Goal: Task Accomplishment & Management: Use online tool/utility

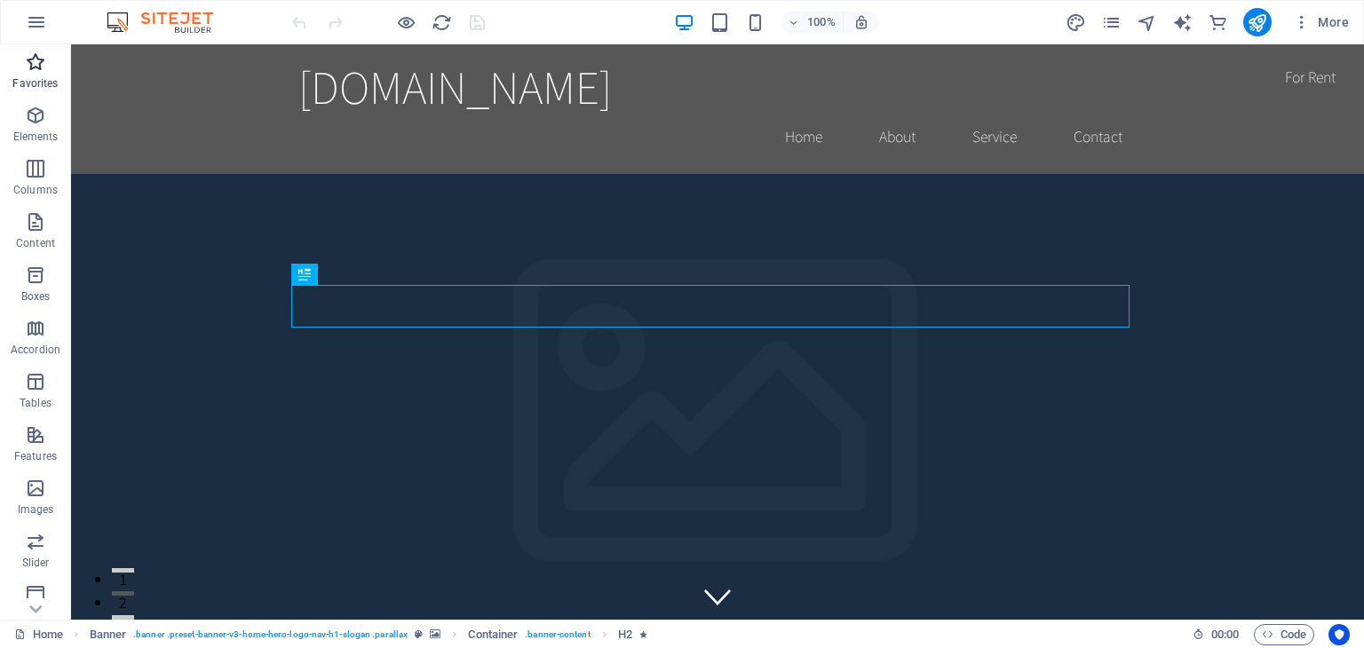
click at [36, 66] on icon "button" at bounding box center [35, 62] width 21 height 21
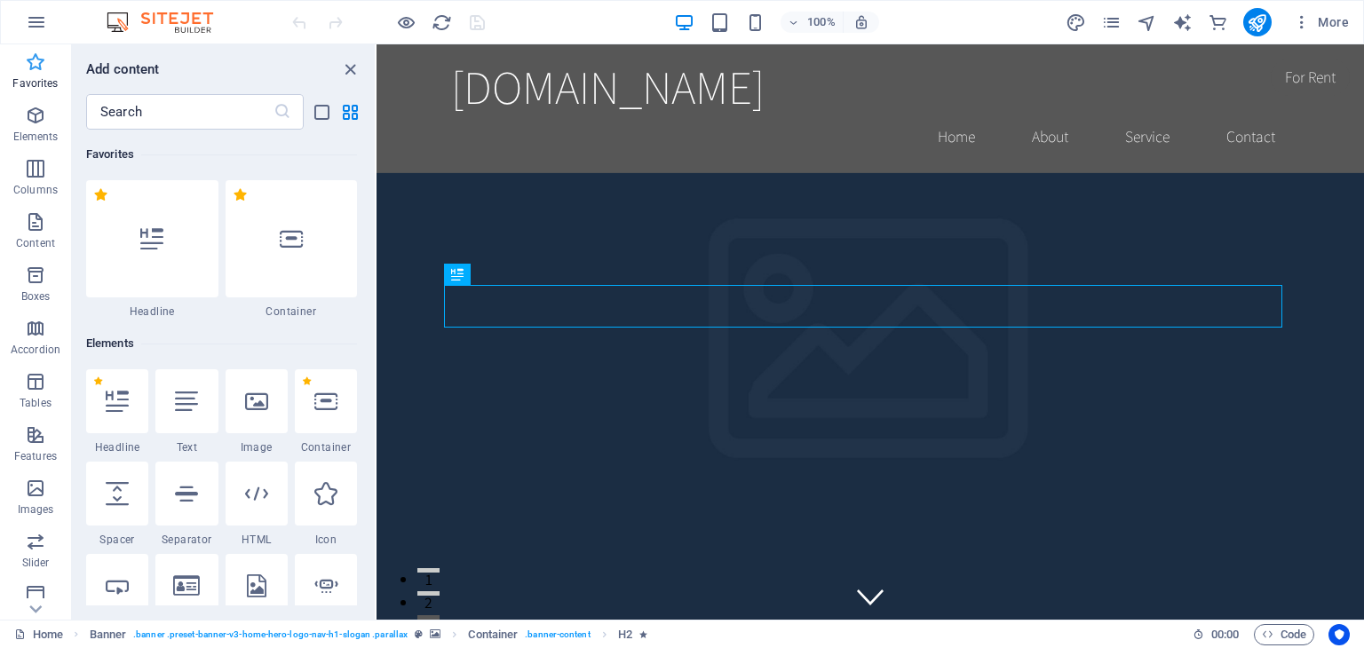
click at [31, 64] on icon "button" at bounding box center [35, 62] width 21 height 21
click at [29, 24] on icon "button" at bounding box center [36, 22] width 21 height 21
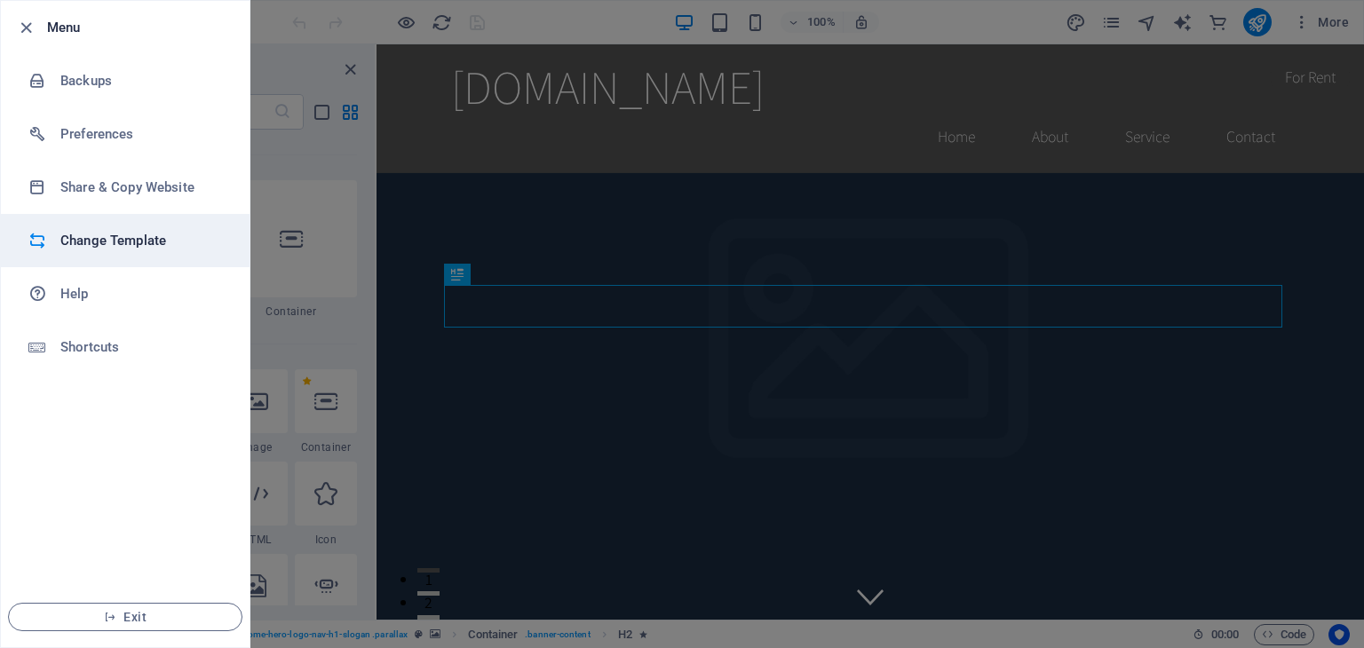
click at [131, 240] on h6 "Change Template" at bounding box center [142, 240] width 164 height 21
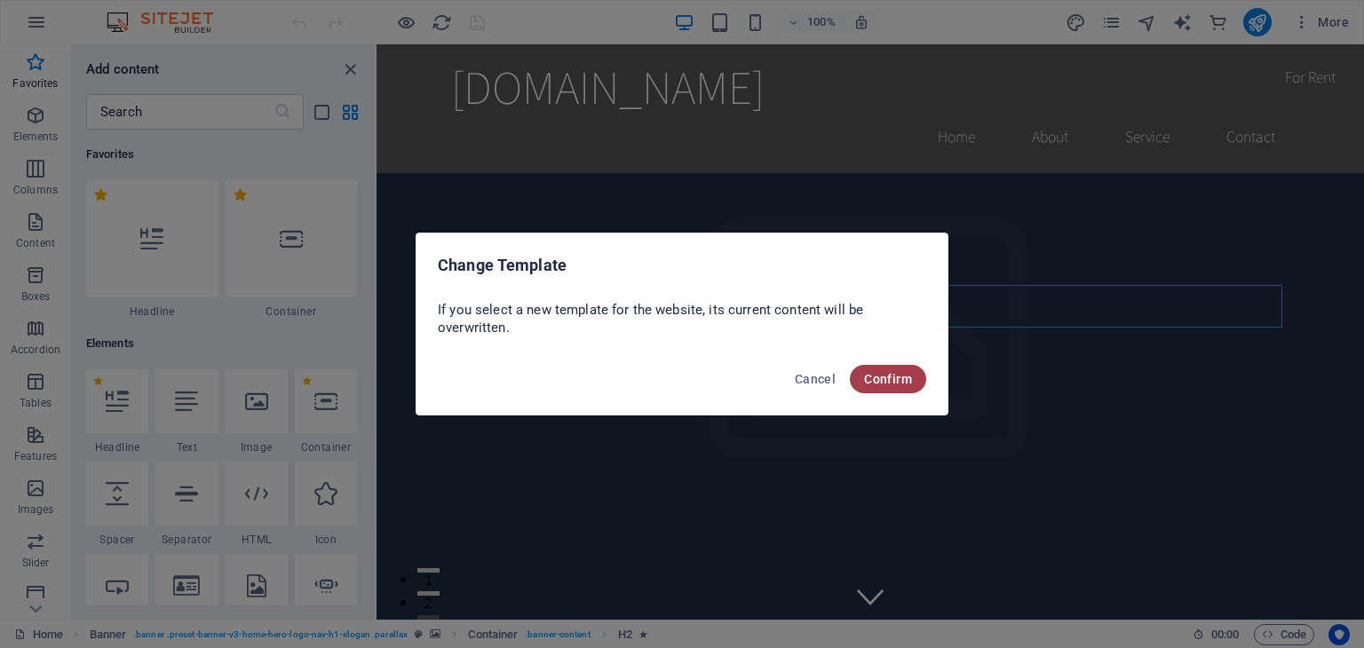
click at [901, 383] on span "Confirm" at bounding box center [888, 379] width 48 height 14
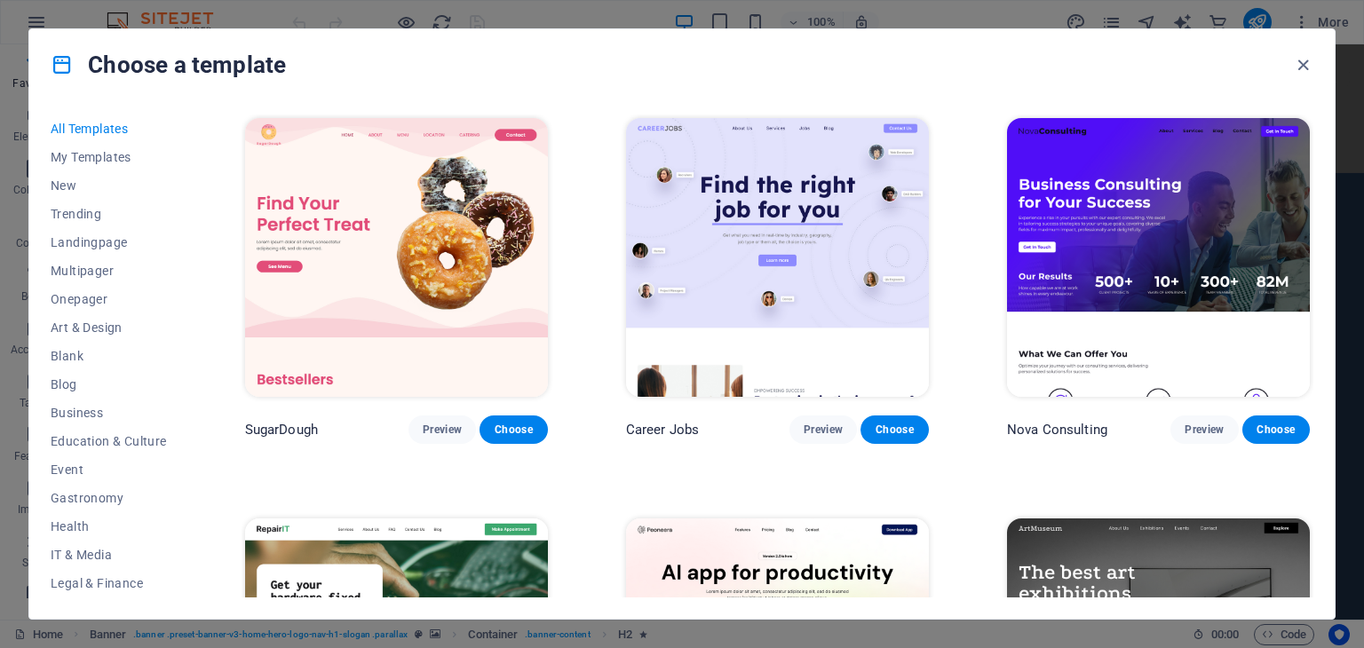
click at [65, 65] on icon at bounding box center [62, 64] width 23 height 23
click at [75, 131] on span "All Templates" at bounding box center [109, 129] width 116 height 14
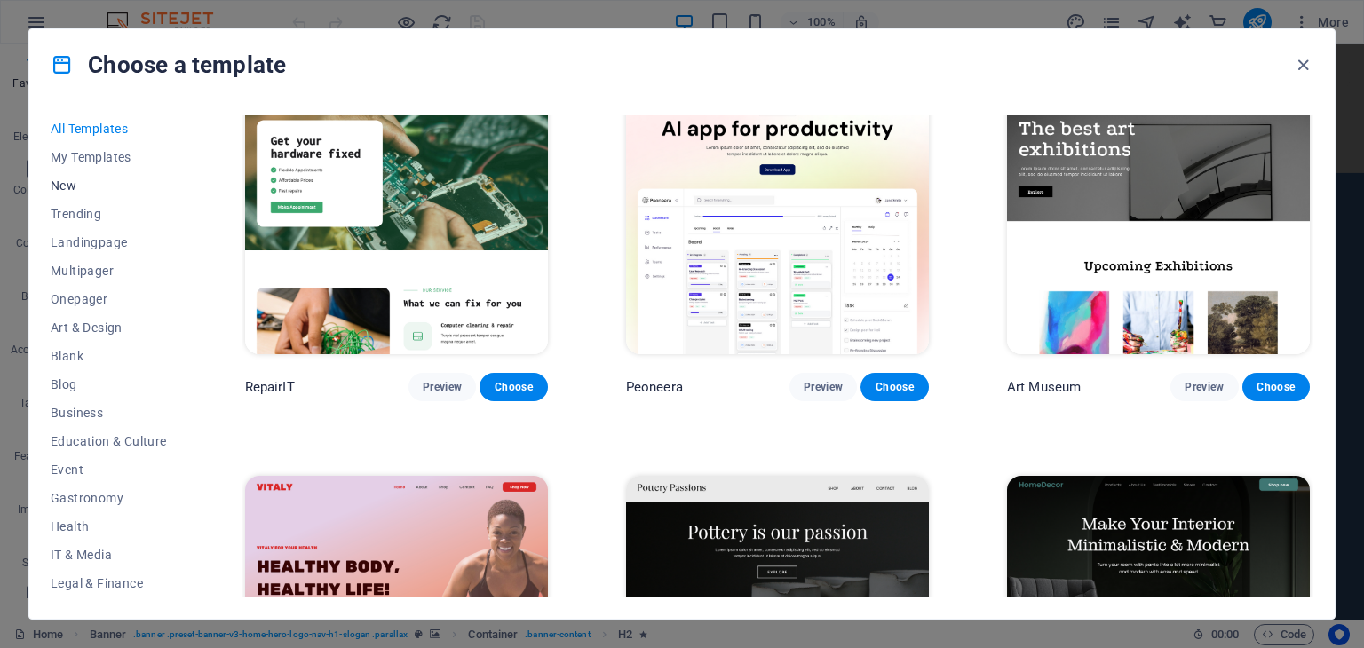
click at [72, 181] on span "New" at bounding box center [109, 185] width 116 height 14
click at [82, 215] on span "Trending" at bounding box center [109, 214] width 116 height 14
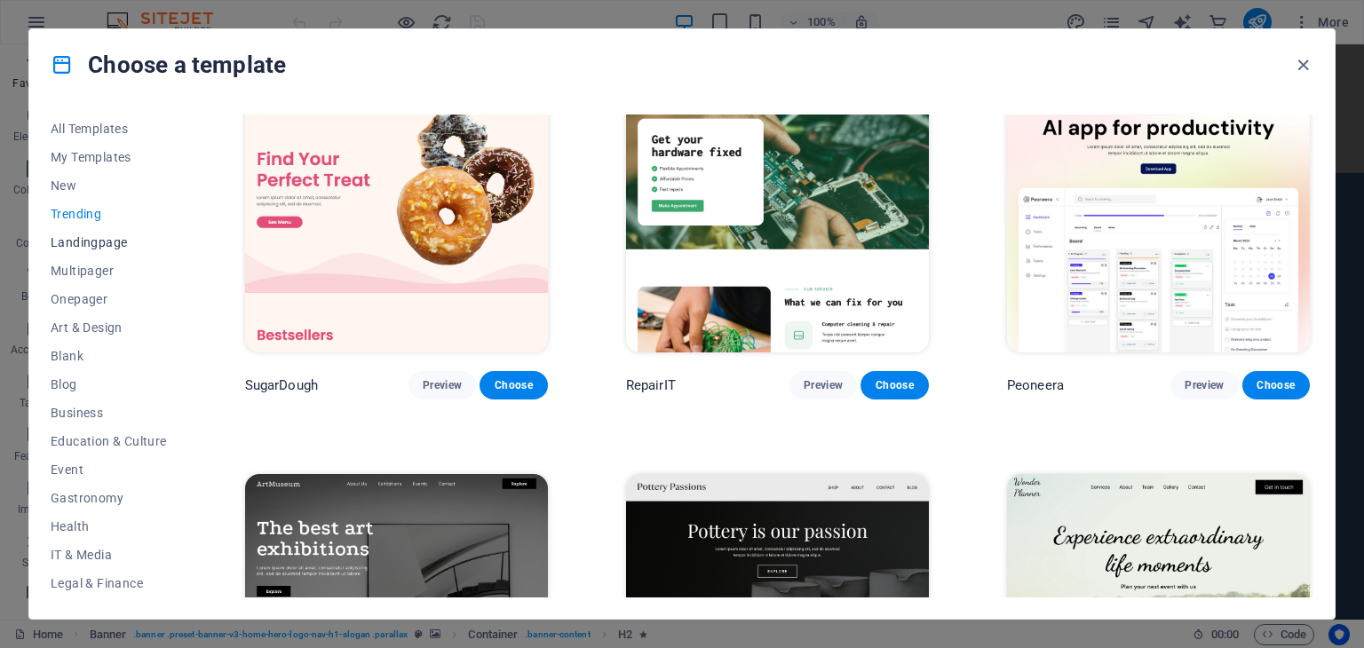
click at [87, 238] on span "Landingpage" at bounding box center [109, 242] width 116 height 14
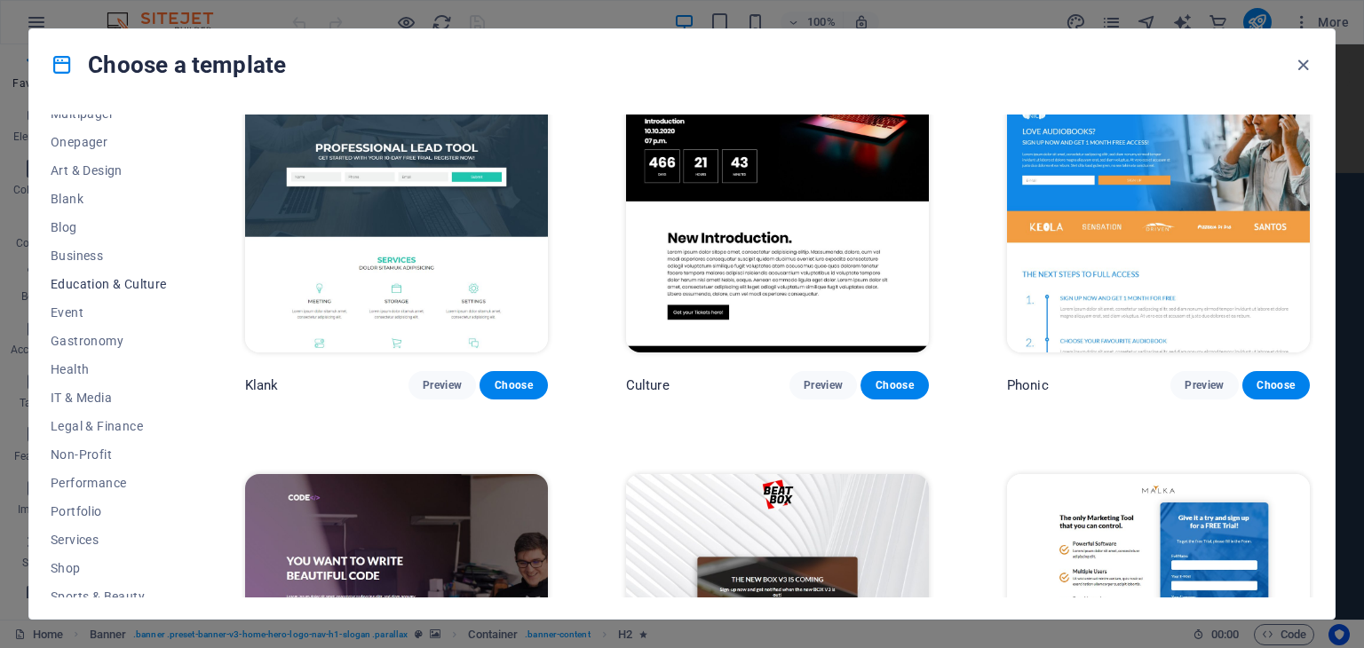
scroll to position [178, 0]
click at [79, 235] on span "Business" at bounding box center [109, 235] width 116 height 14
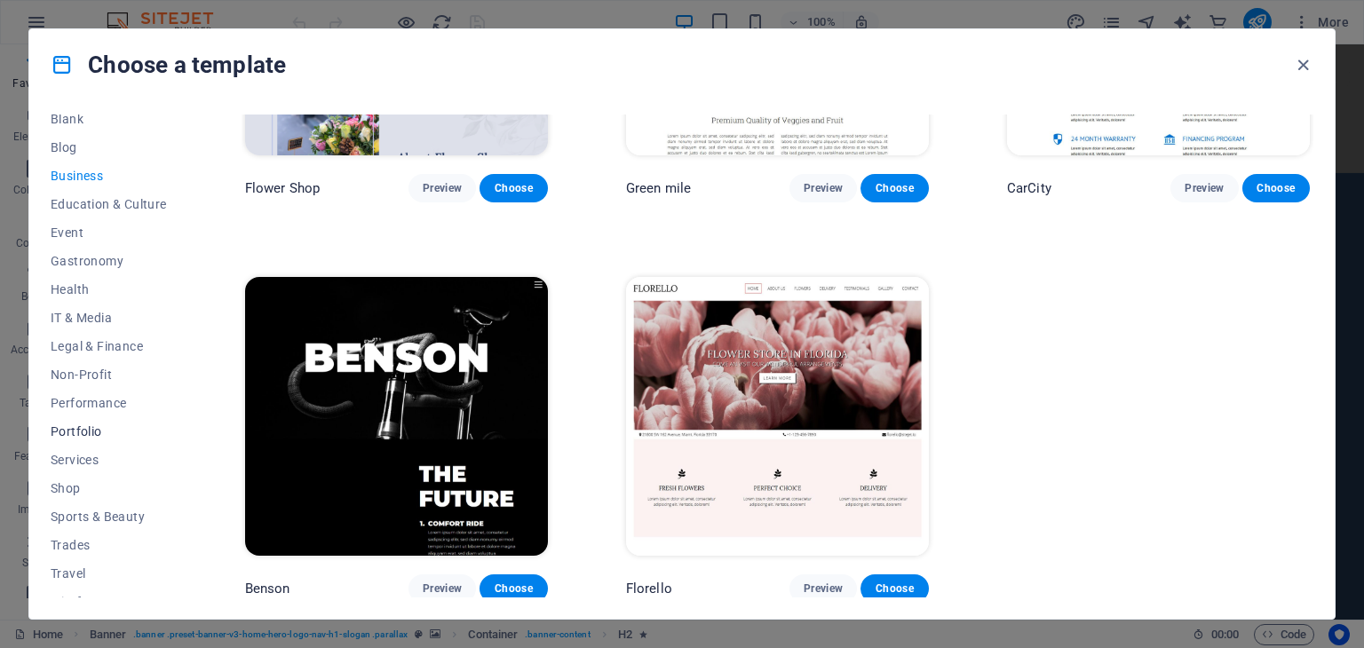
scroll to position [256, 0]
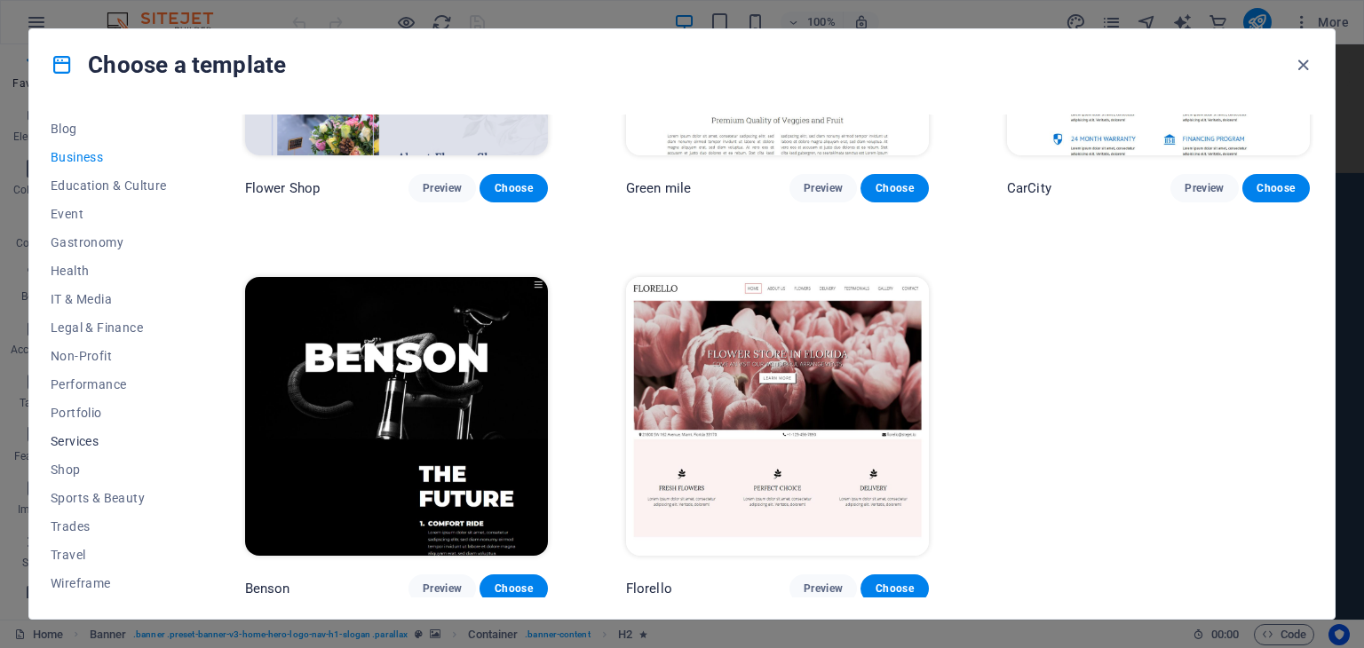
click at [83, 440] on span "Services" at bounding box center [109, 441] width 116 height 14
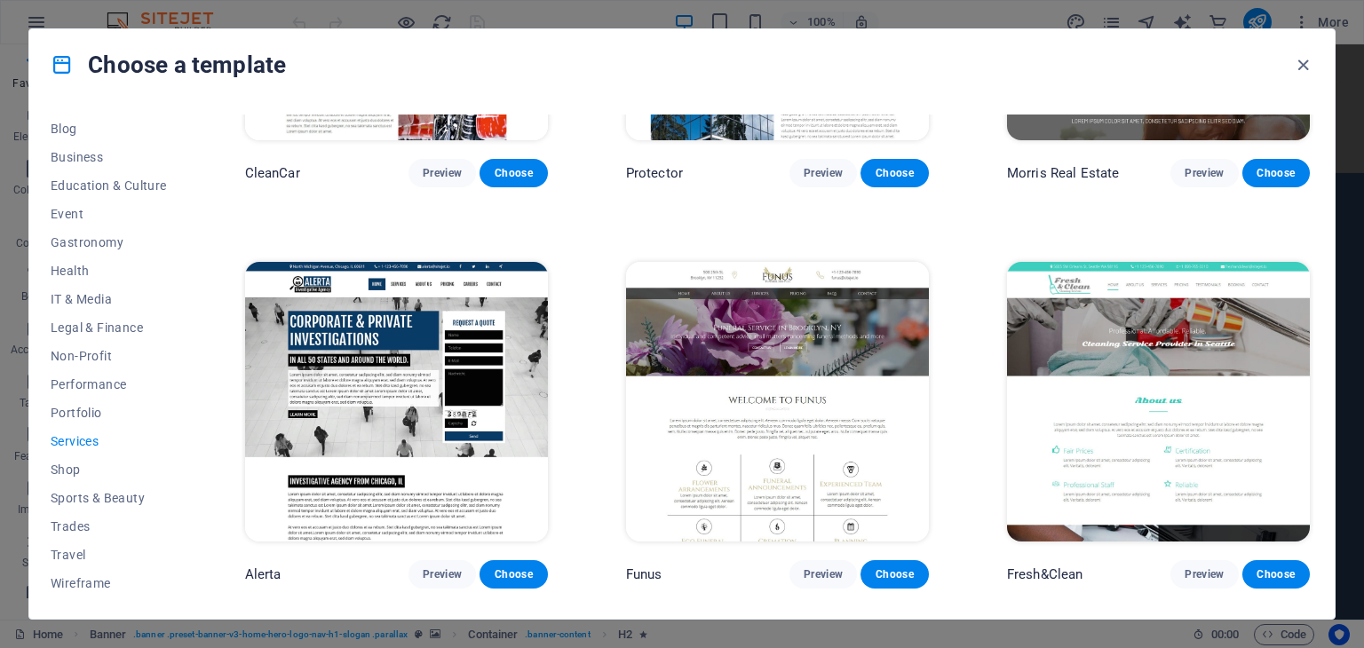
scroll to position [1573, 0]
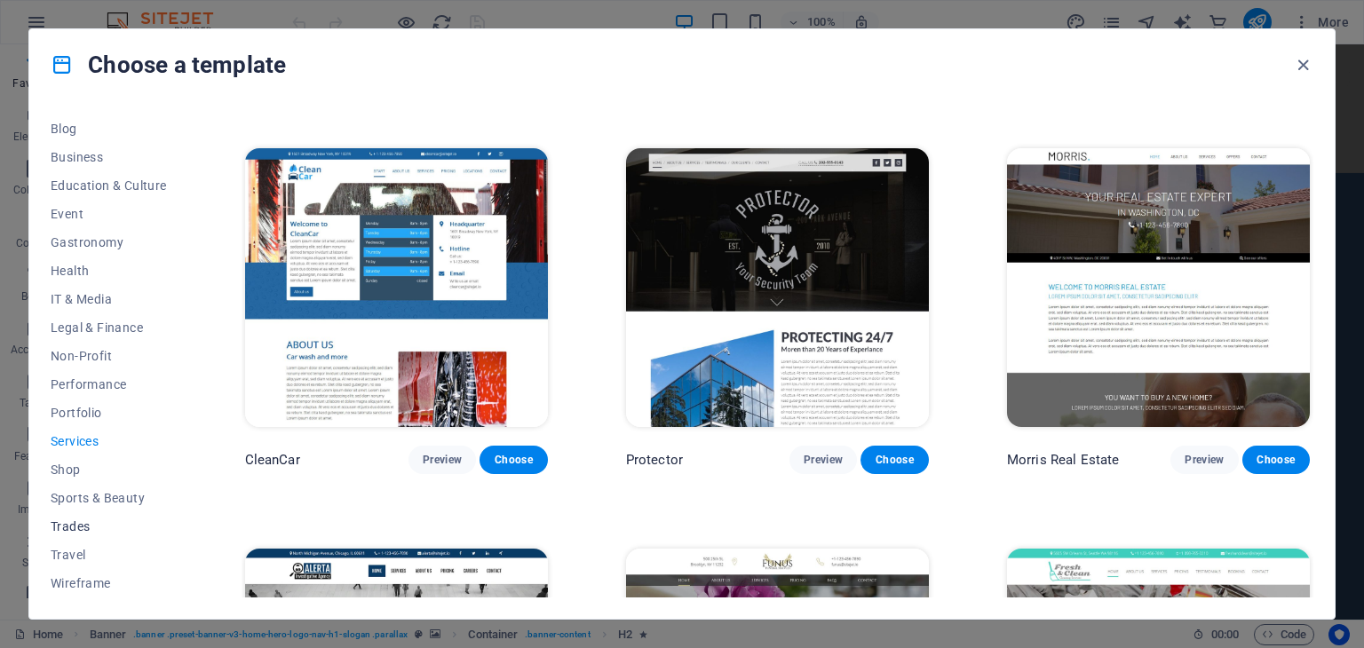
click at [67, 527] on span "Trades" at bounding box center [109, 526] width 116 height 14
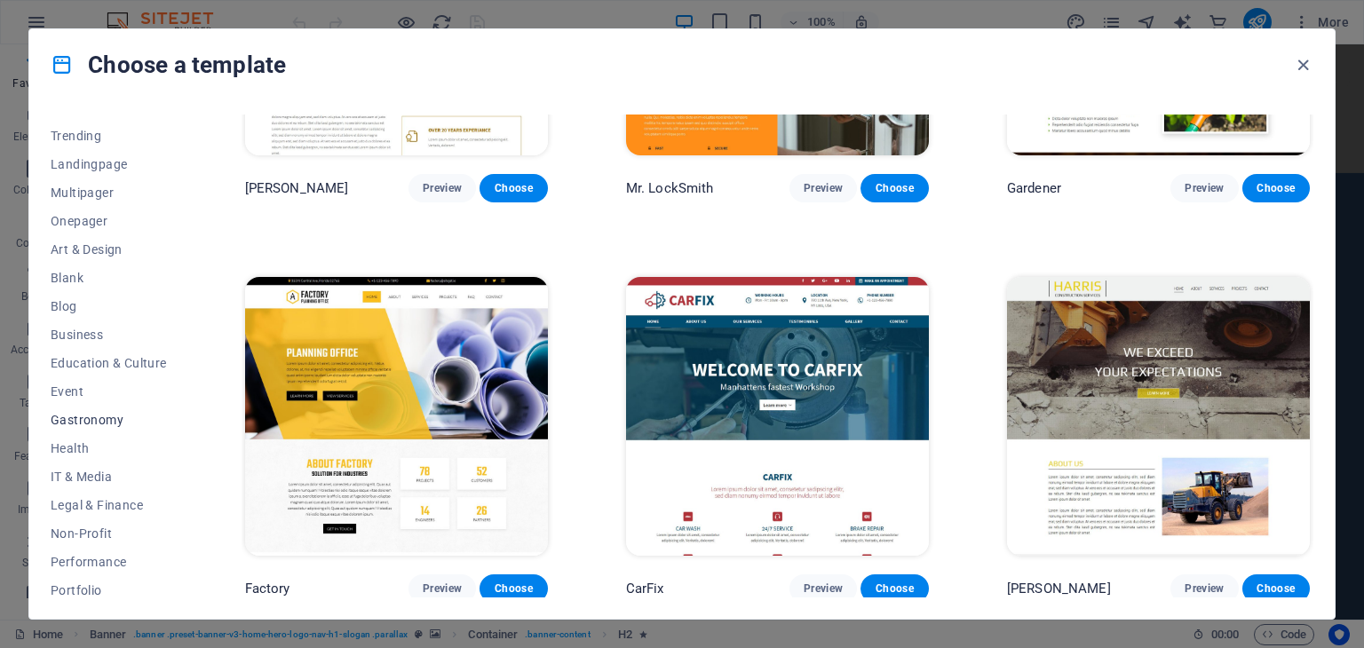
scroll to position [0, 0]
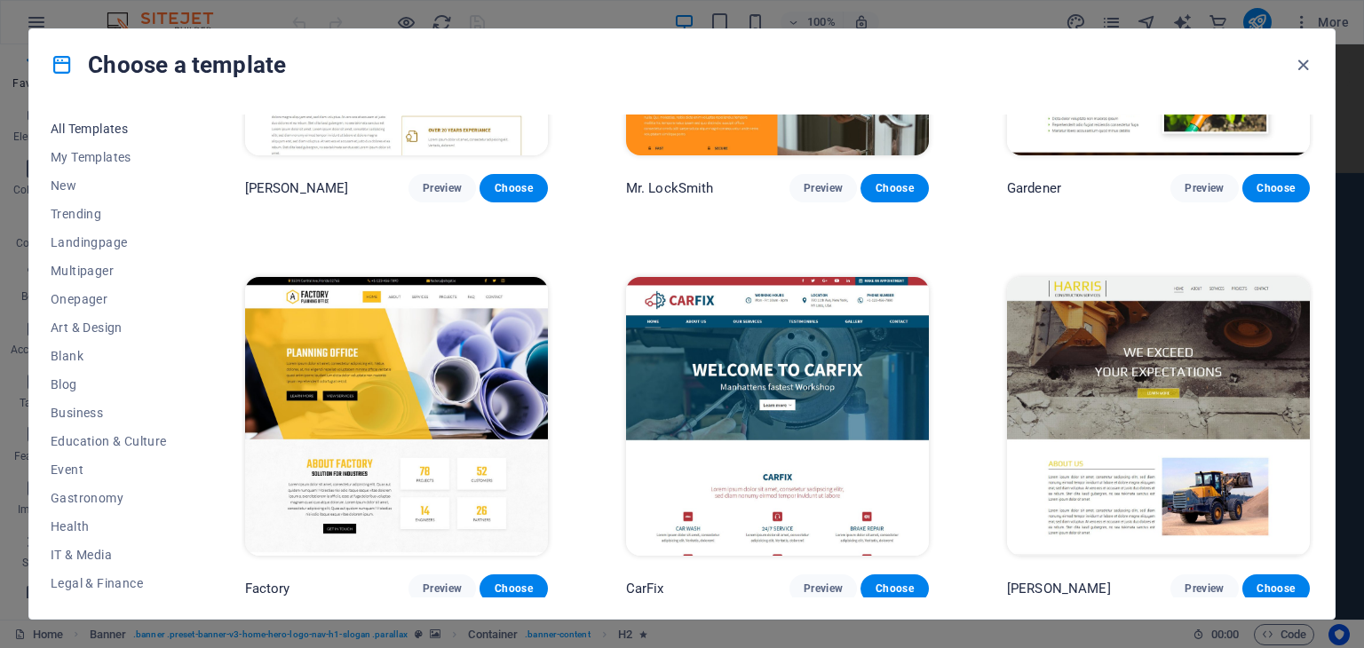
click at [93, 127] on span "All Templates" at bounding box center [109, 129] width 116 height 14
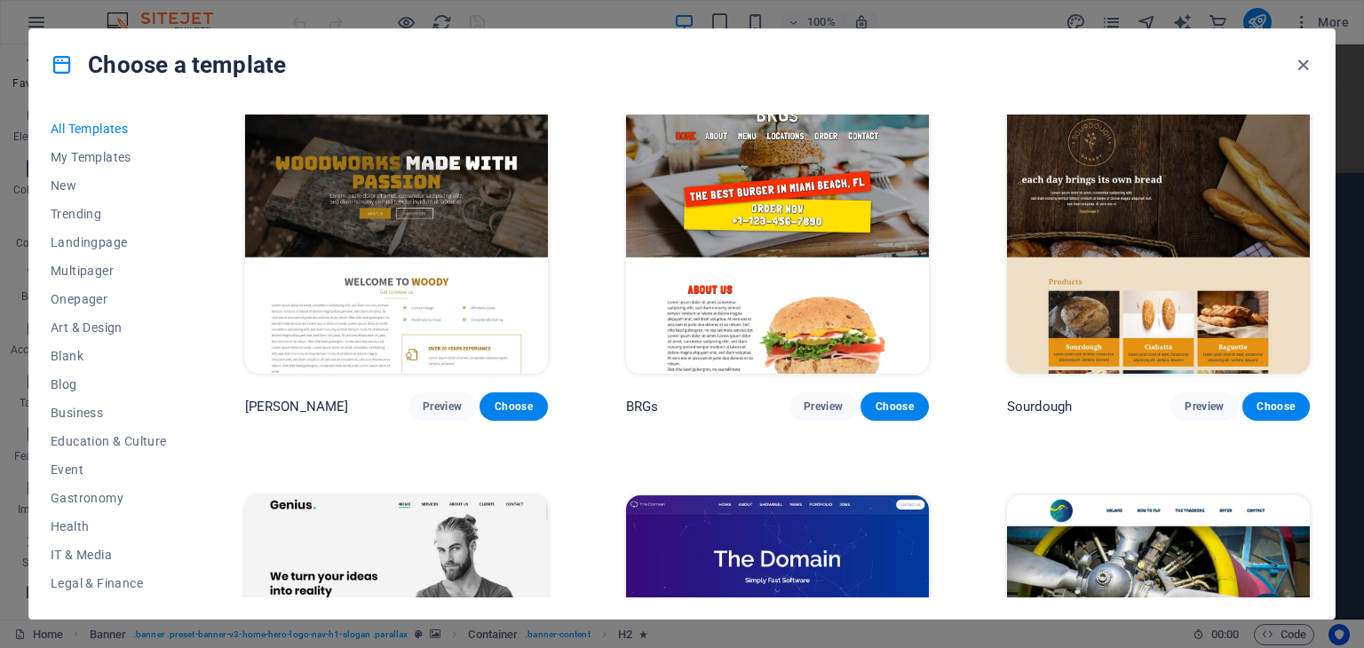
scroll to position [10440, 0]
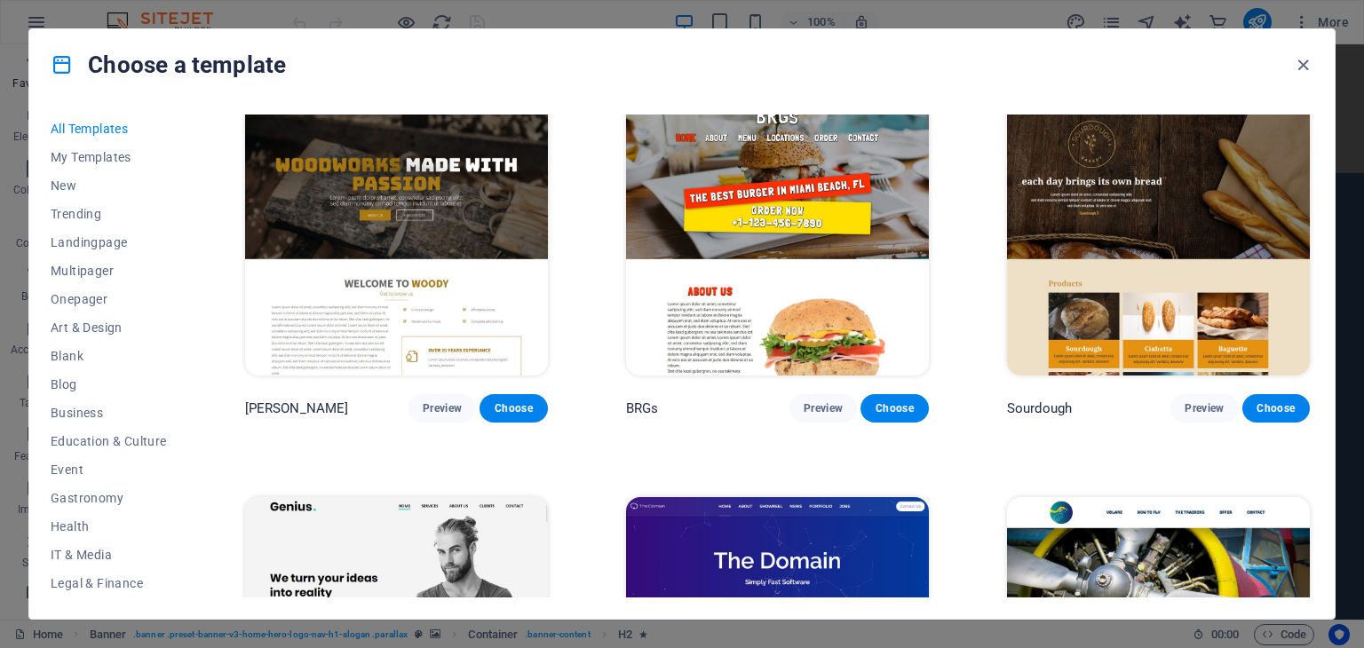
drag, startPoint x: 1313, startPoint y: 331, endPoint x: 1306, endPoint y: 178, distance: 153.8
click at [1303, 167] on div "All Templates My Templates New Trending Landingpage Multipager Onepager Art & D…" at bounding box center [681, 359] width 1305 height 519
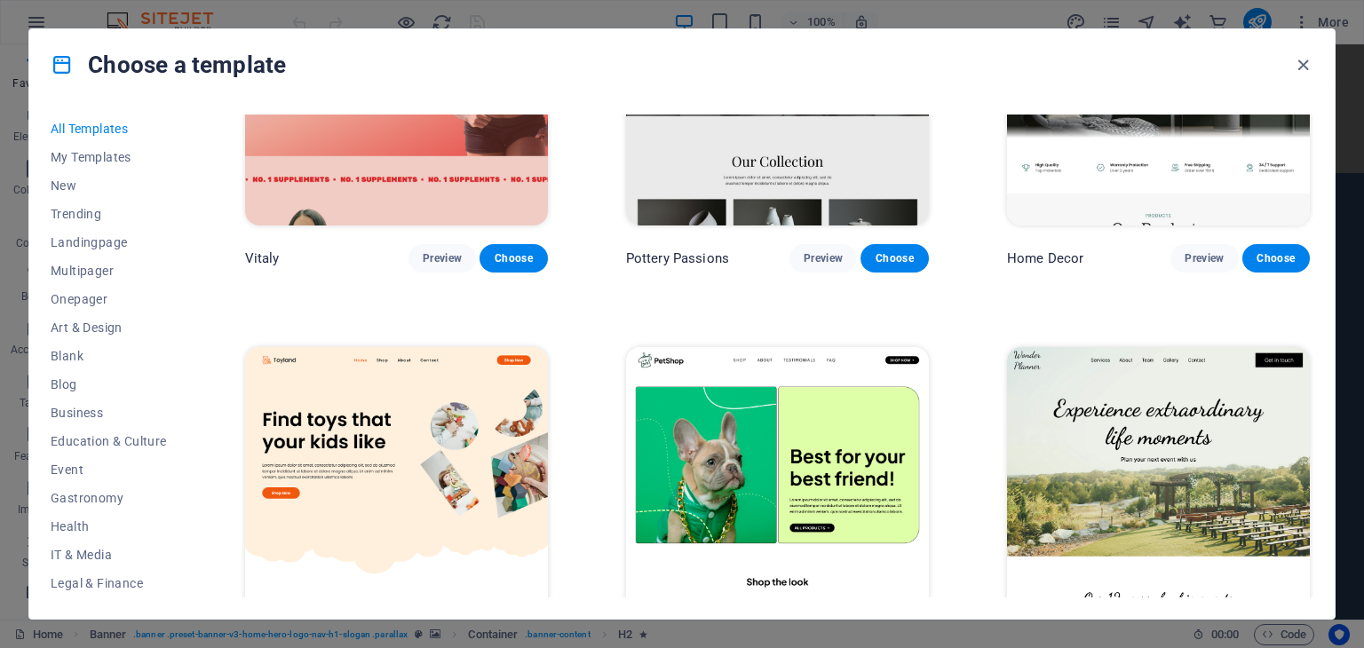
scroll to position [0, 0]
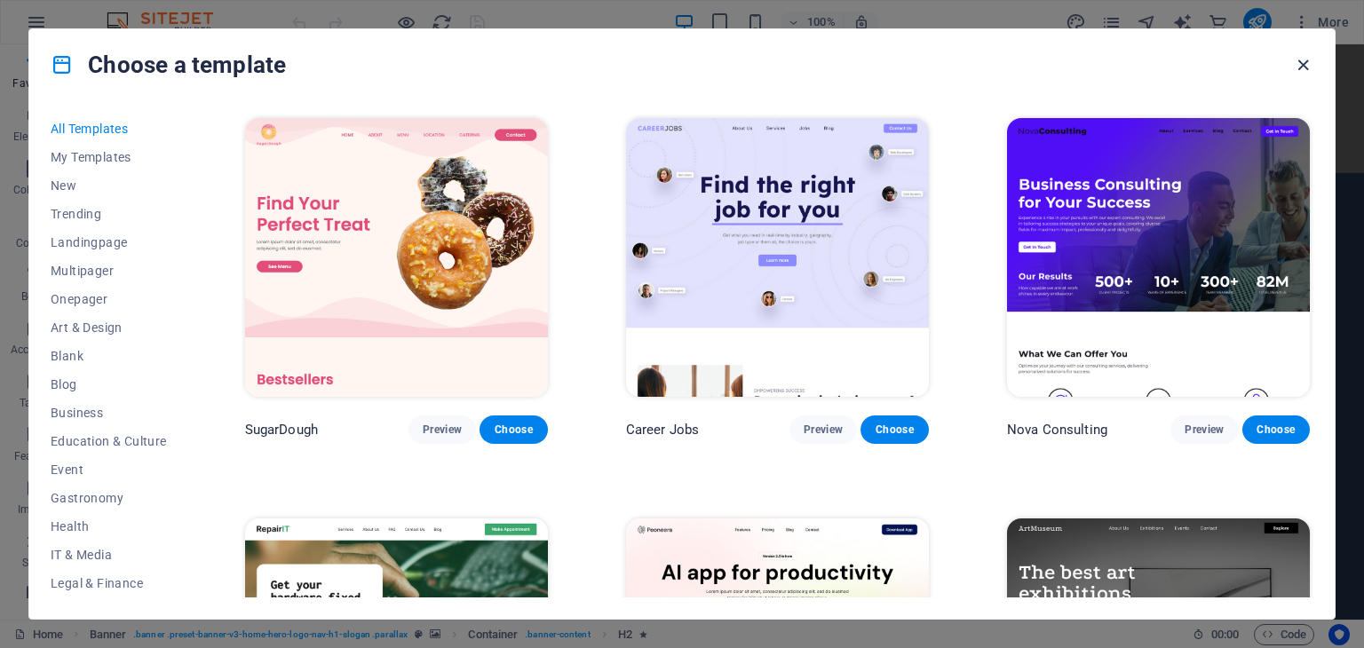
click at [1303, 68] on icon "button" at bounding box center [1303, 65] width 20 height 20
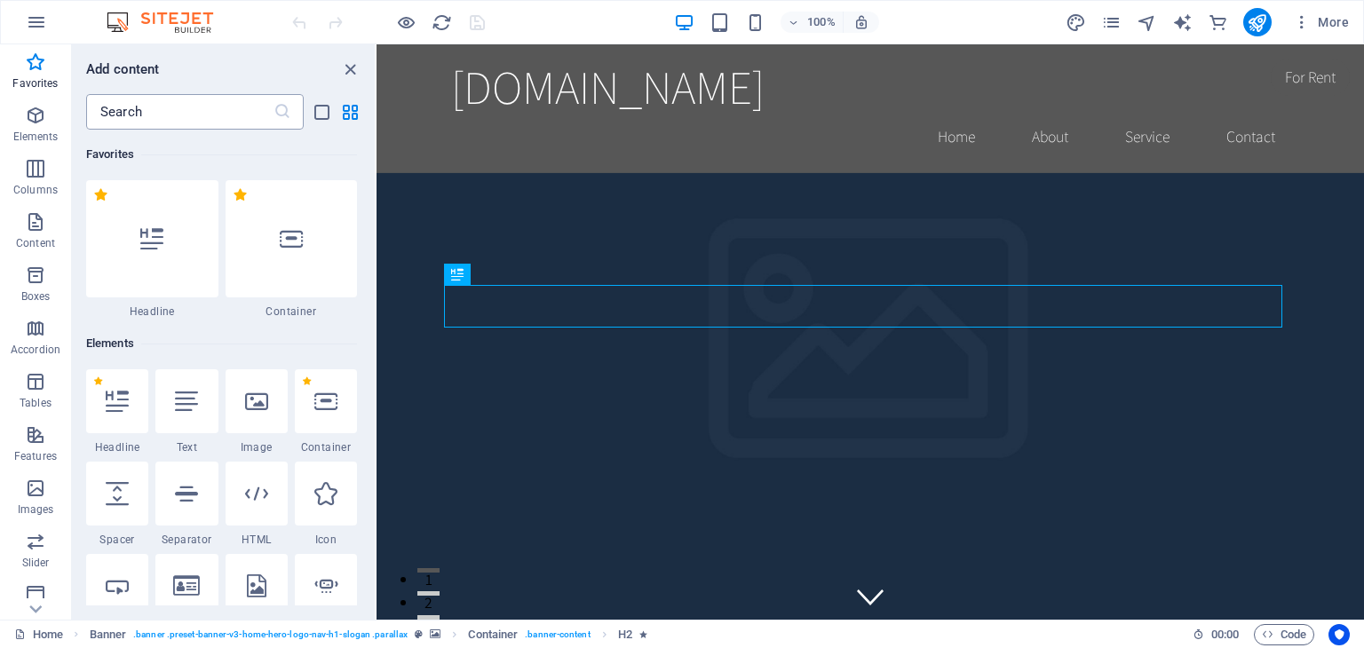
click at [128, 119] on input "text" at bounding box center [179, 112] width 187 height 36
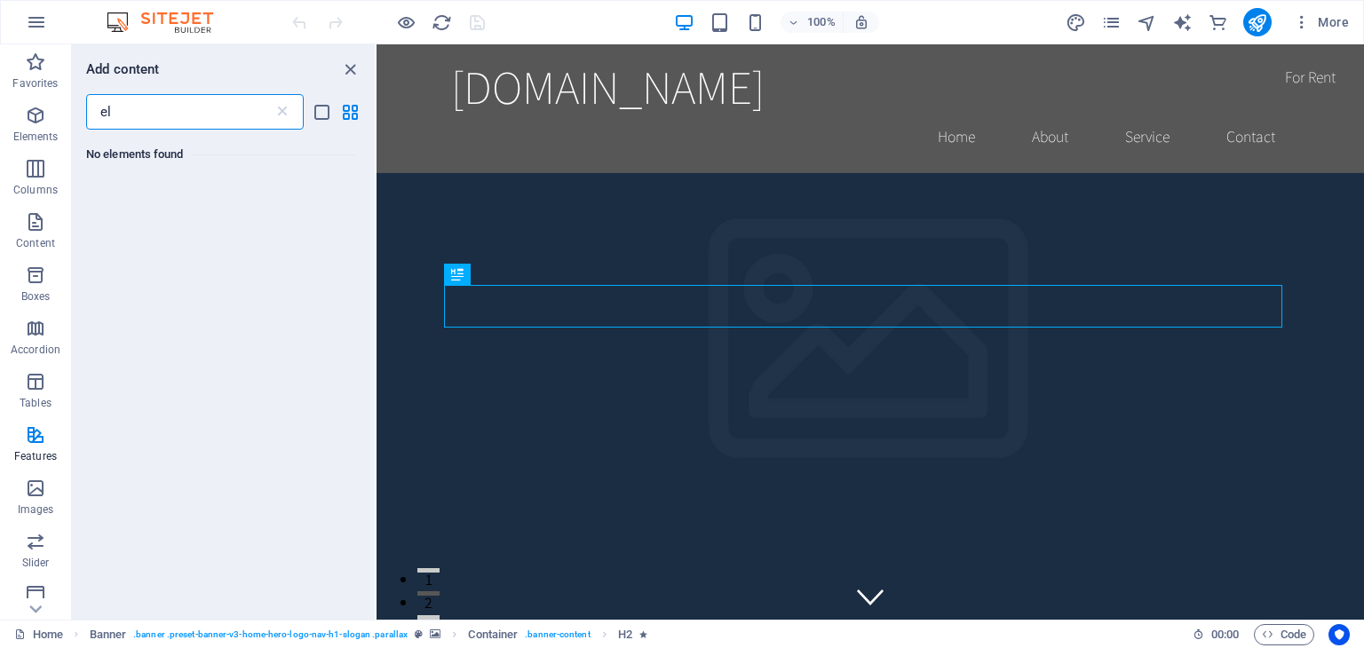
type input "e"
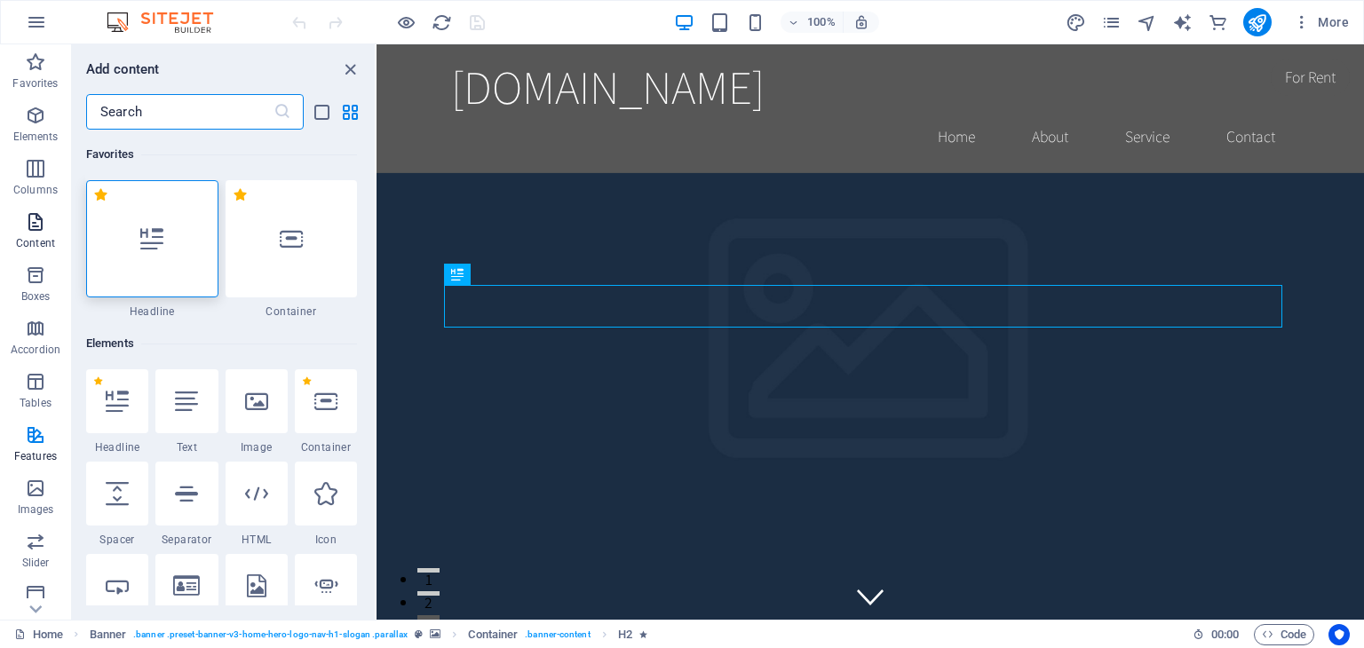
click at [28, 232] on icon "button" at bounding box center [35, 221] width 21 height 21
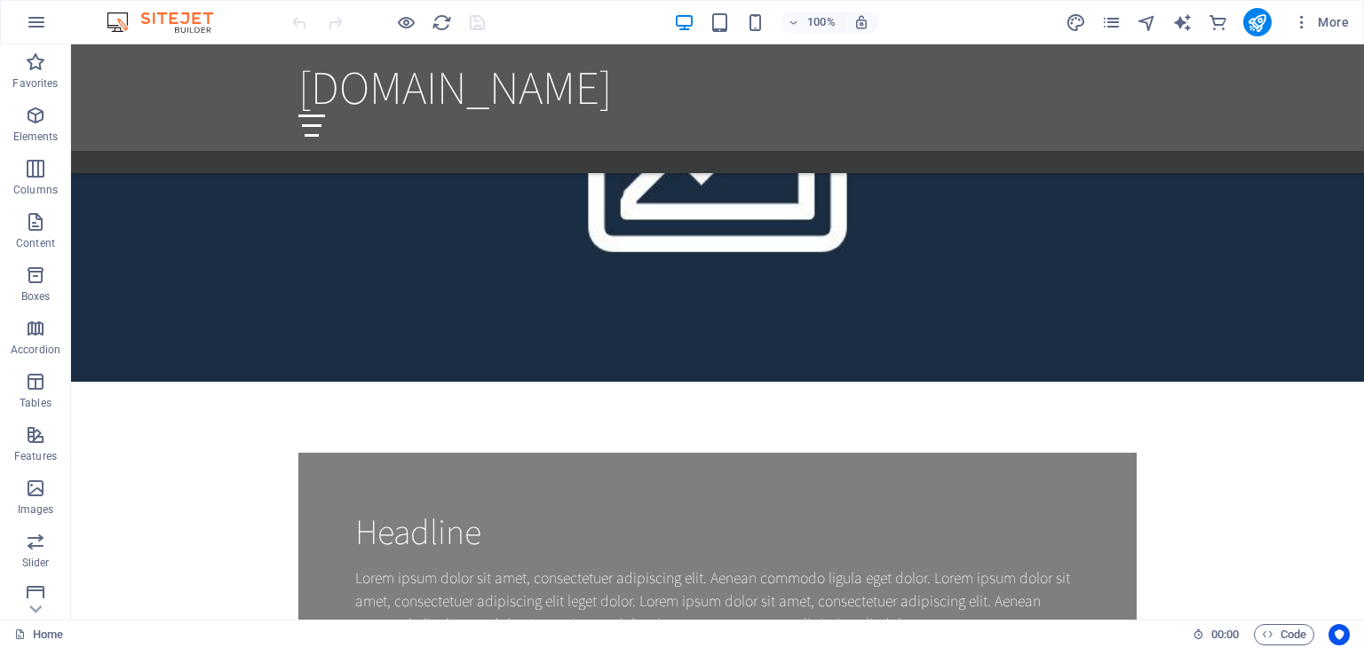
scroll to position [1509, 0]
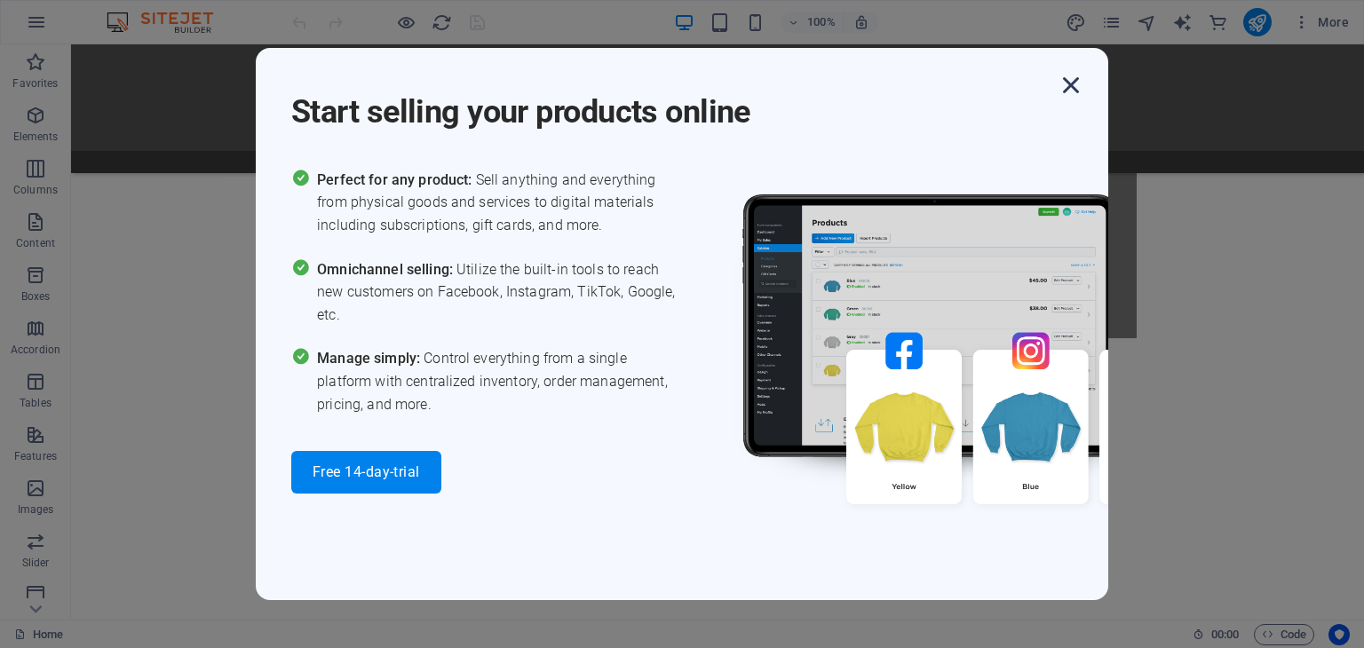
click at [1070, 83] on icon "button" at bounding box center [1071, 85] width 32 height 32
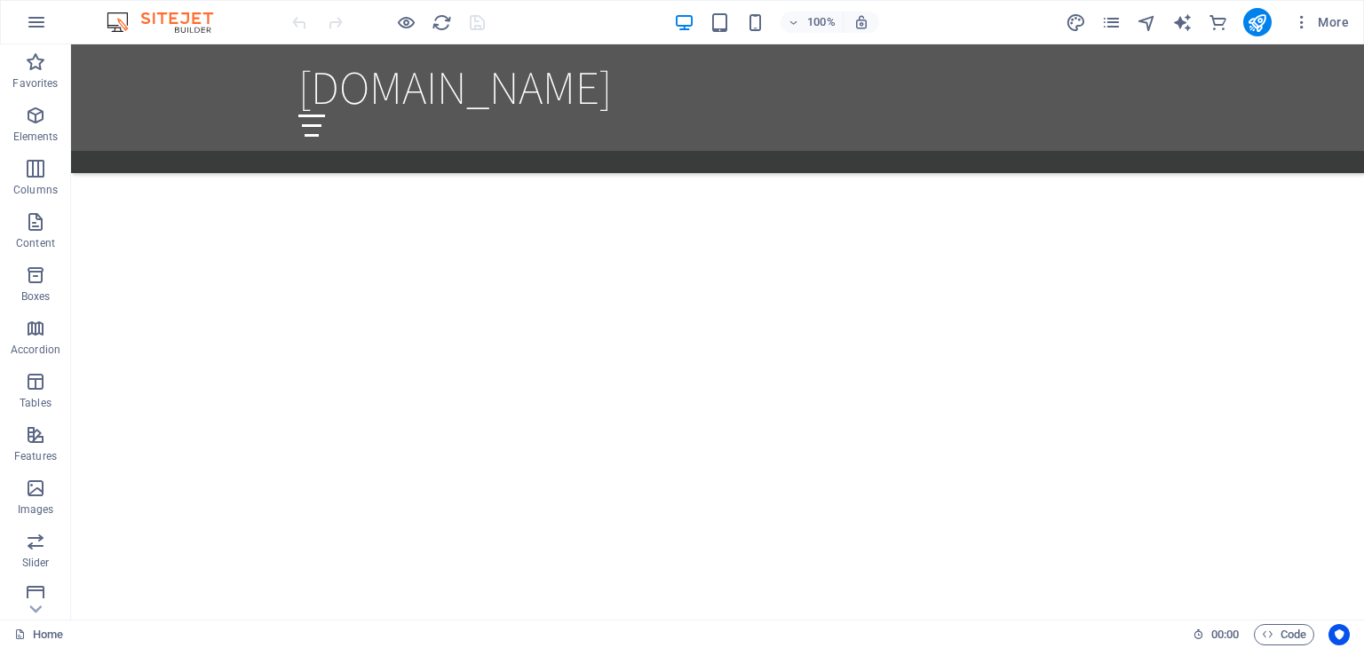
scroll to position [1594, 0]
